Goal: Task Accomplishment & Management: Manage account settings

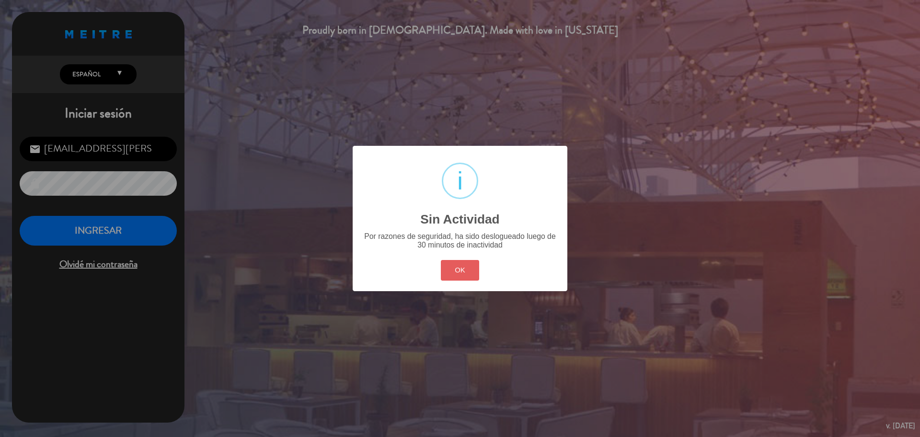
click at [448, 269] on button "OK" at bounding box center [460, 270] width 39 height 21
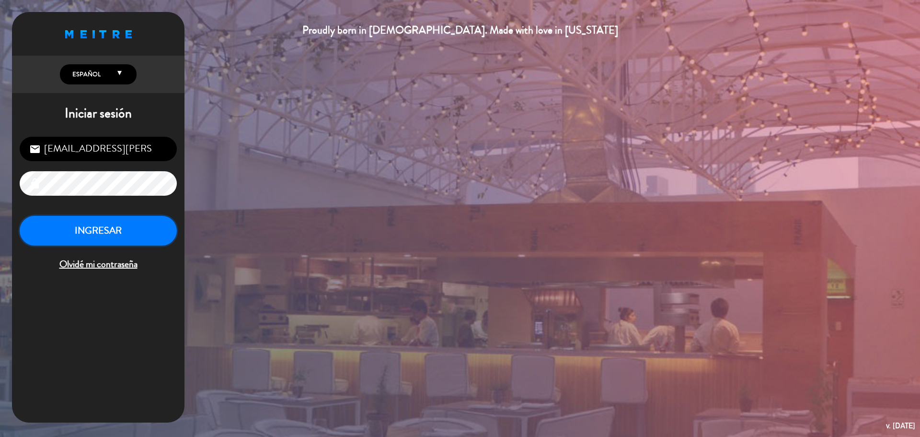
click at [132, 240] on button "INGRESAR" at bounding box center [98, 231] width 157 height 30
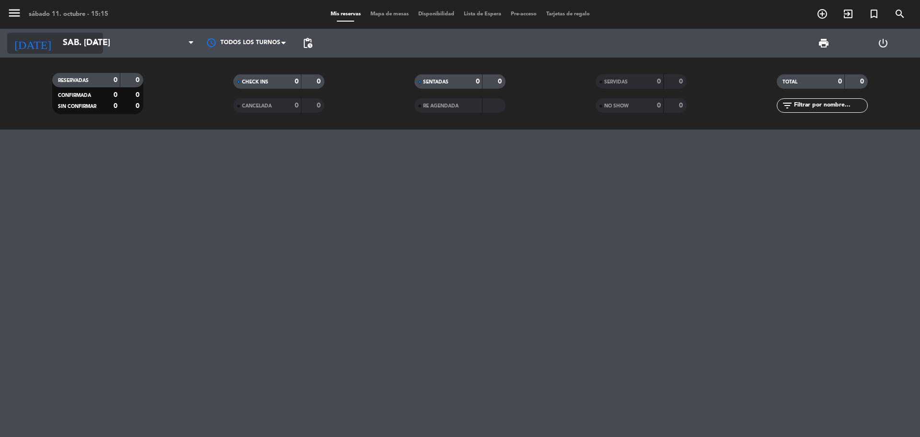
click at [66, 48] on input "sáb. [DATE]" at bounding box center [113, 43] width 111 height 19
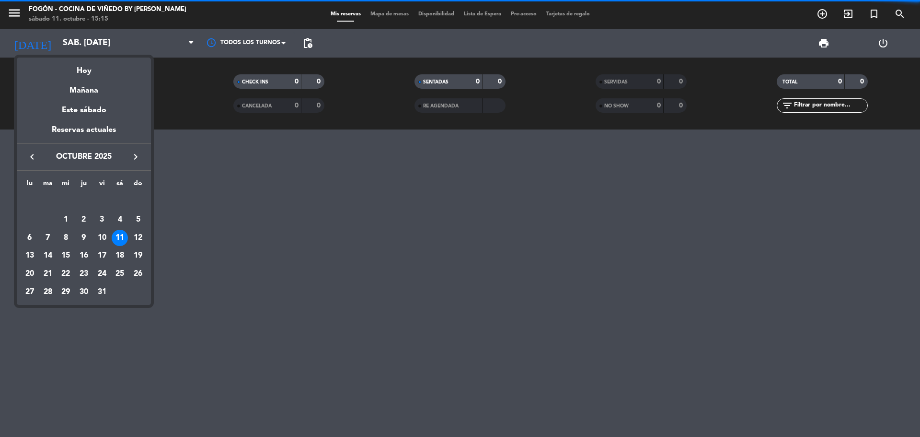
click at [134, 162] on icon "keyboard_arrow_right" at bounding box center [135, 156] width 11 height 11
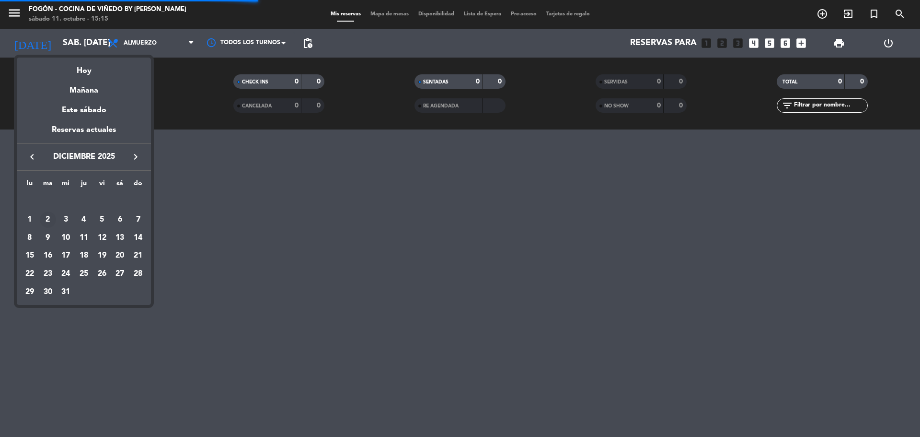
click at [49, 213] on div "2" at bounding box center [48, 219] width 16 height 16
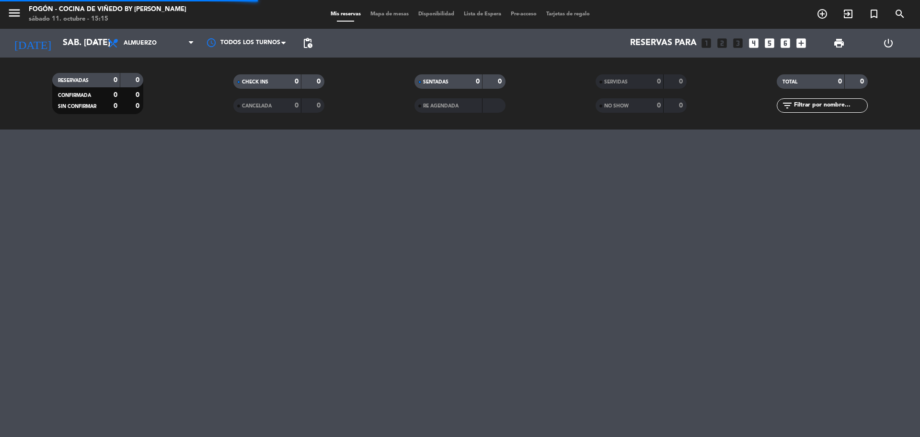
type input "[DATE] dic."
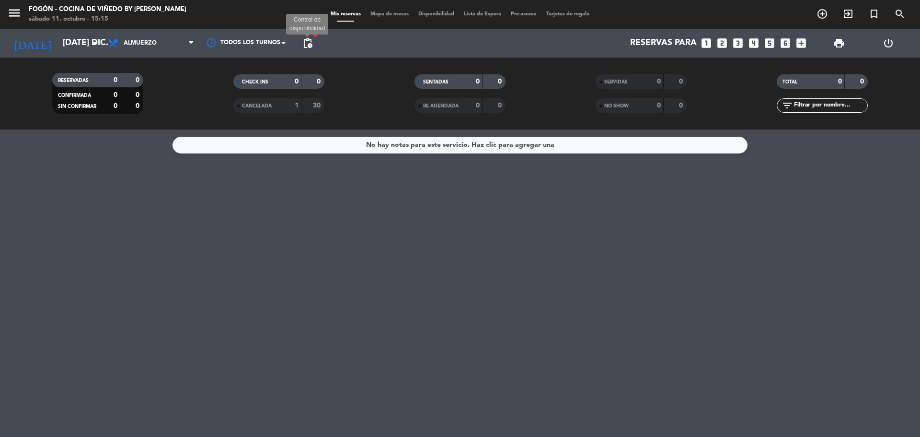
click at [312, 45] on span "pending_actions" at bounding box center [307, 42] width 11 height 11
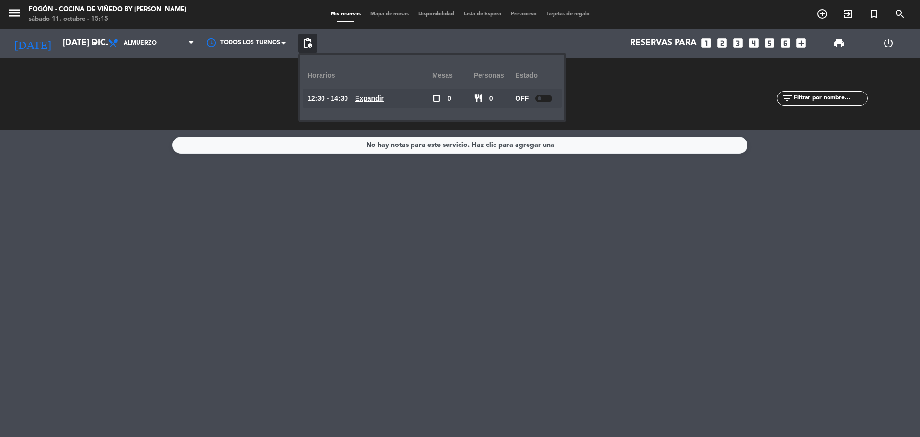
click at [104, 102] on div "RESERVADAS 0 0 CONFIRMADA 0 0 SIN CONFIRMAR 0 0" at bounding box center [97, 93] width 181 height 53
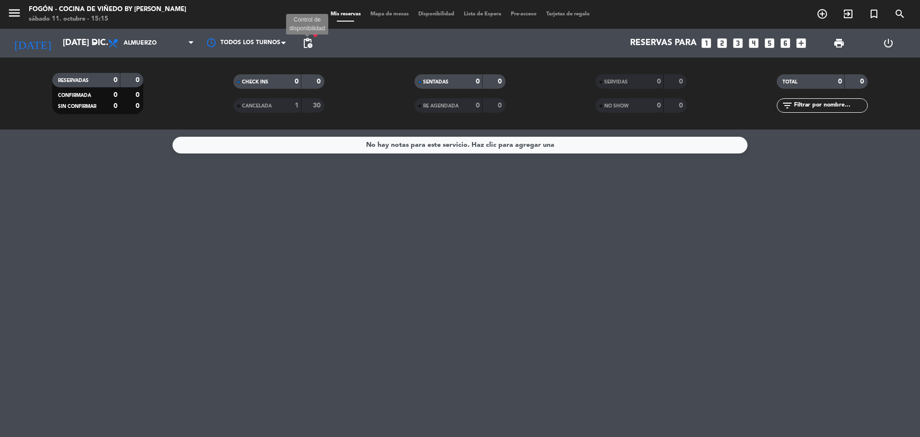
click at [306, 42] on span "pending_actions" at bounding box center [307, 42] width 11 height 11
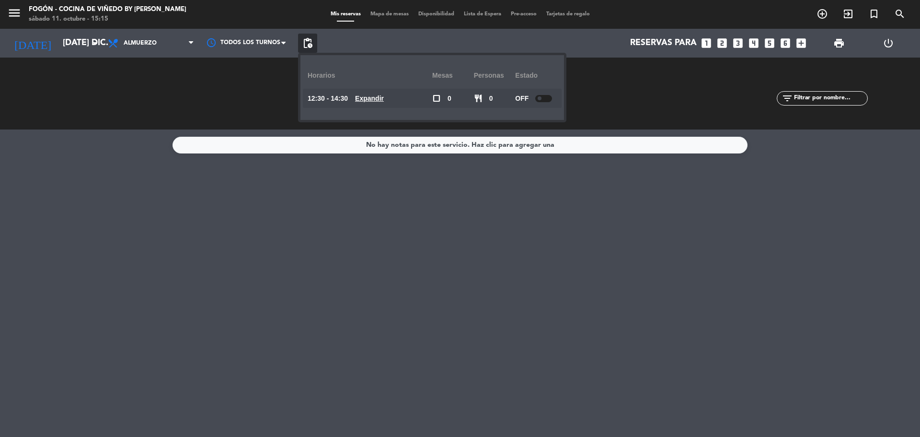
click at [543, 99] on div at bounding box center [543, 98] width 17 height 7
